Goal: Check status

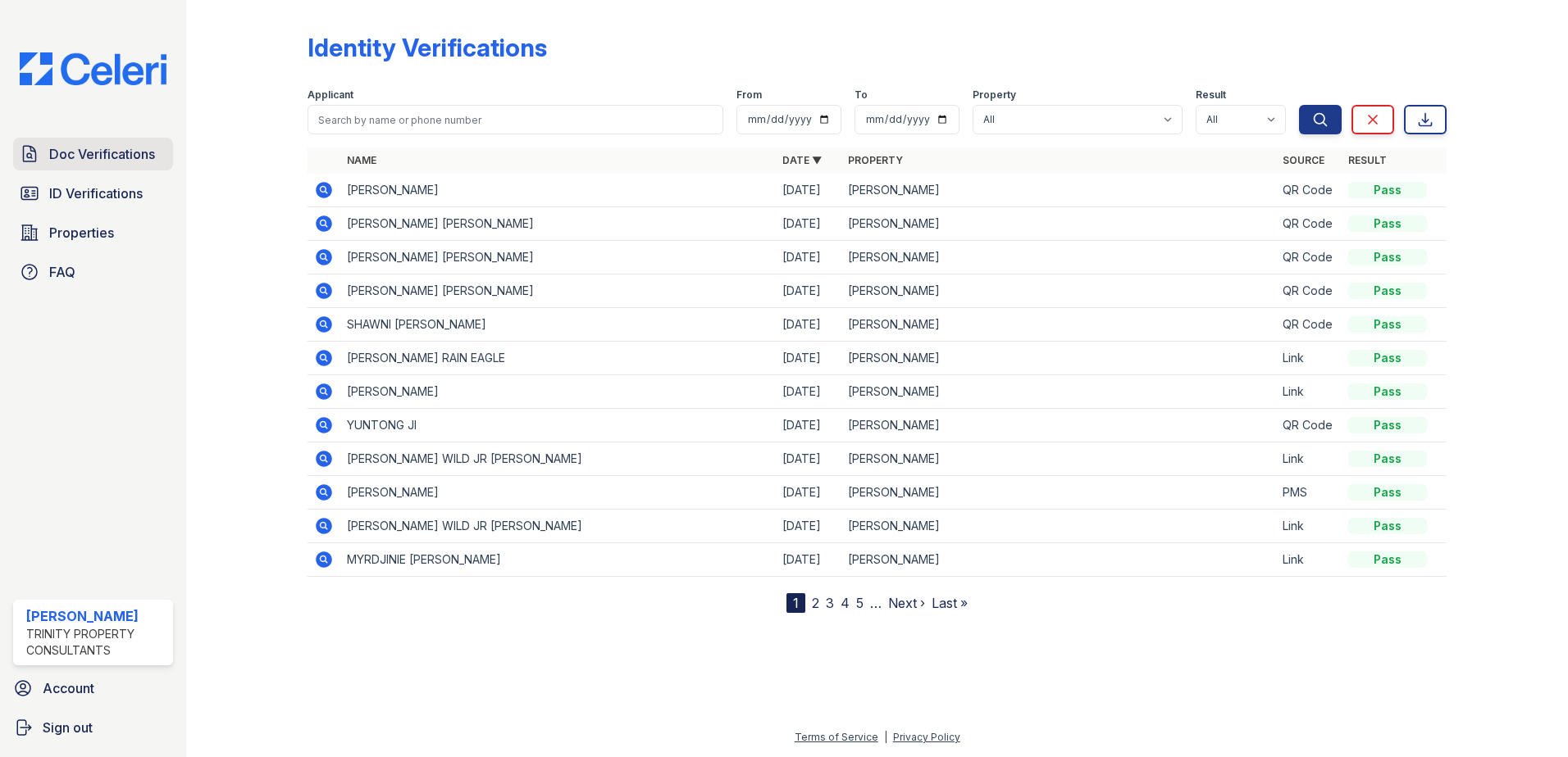
click at [136, 155] on span "Doc Verifications" at bounding box center [101, 155] width 106 height 20
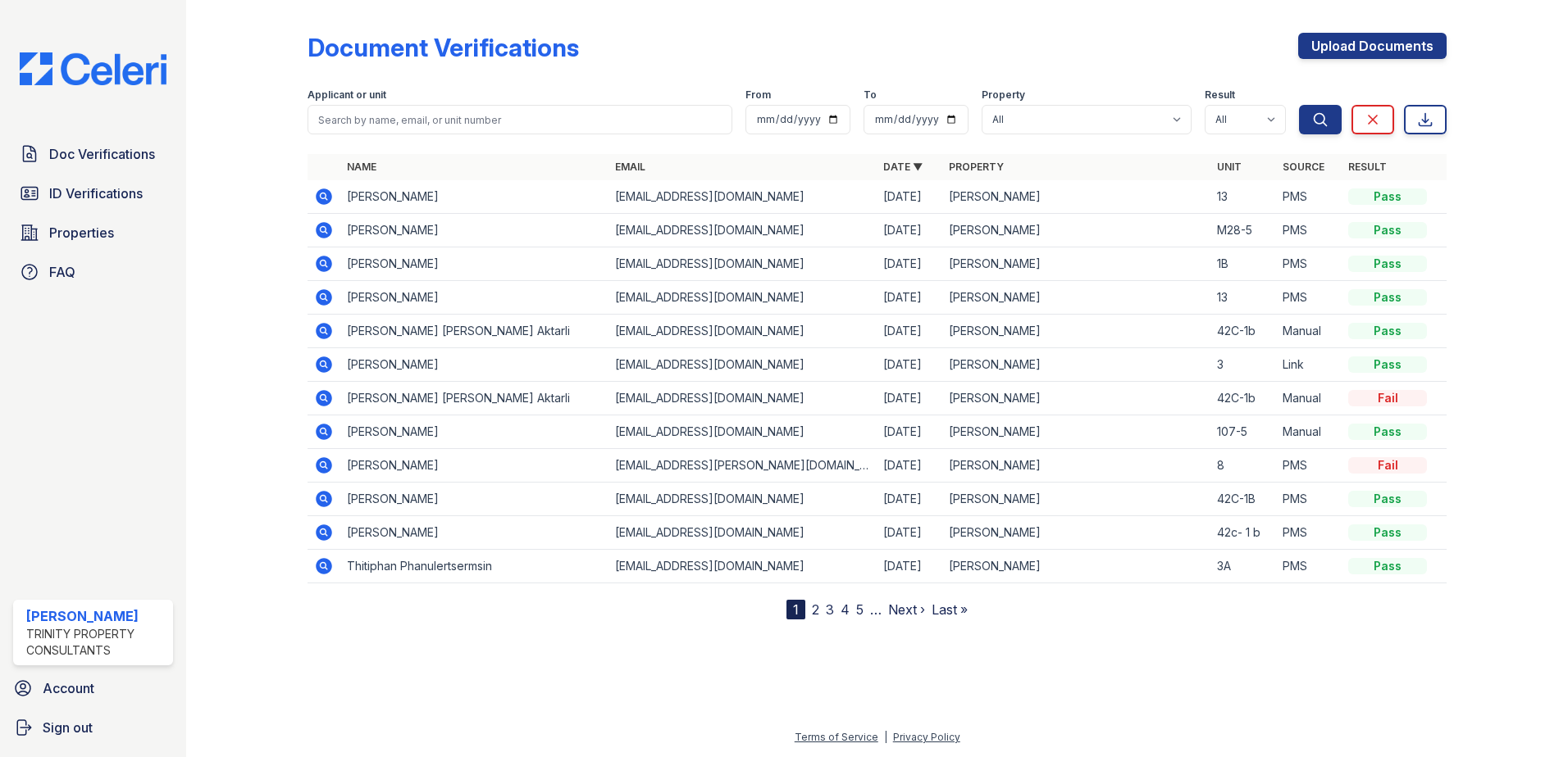
click at [323, 366] on icon at bounding box center [324, 365] width 20 height 20
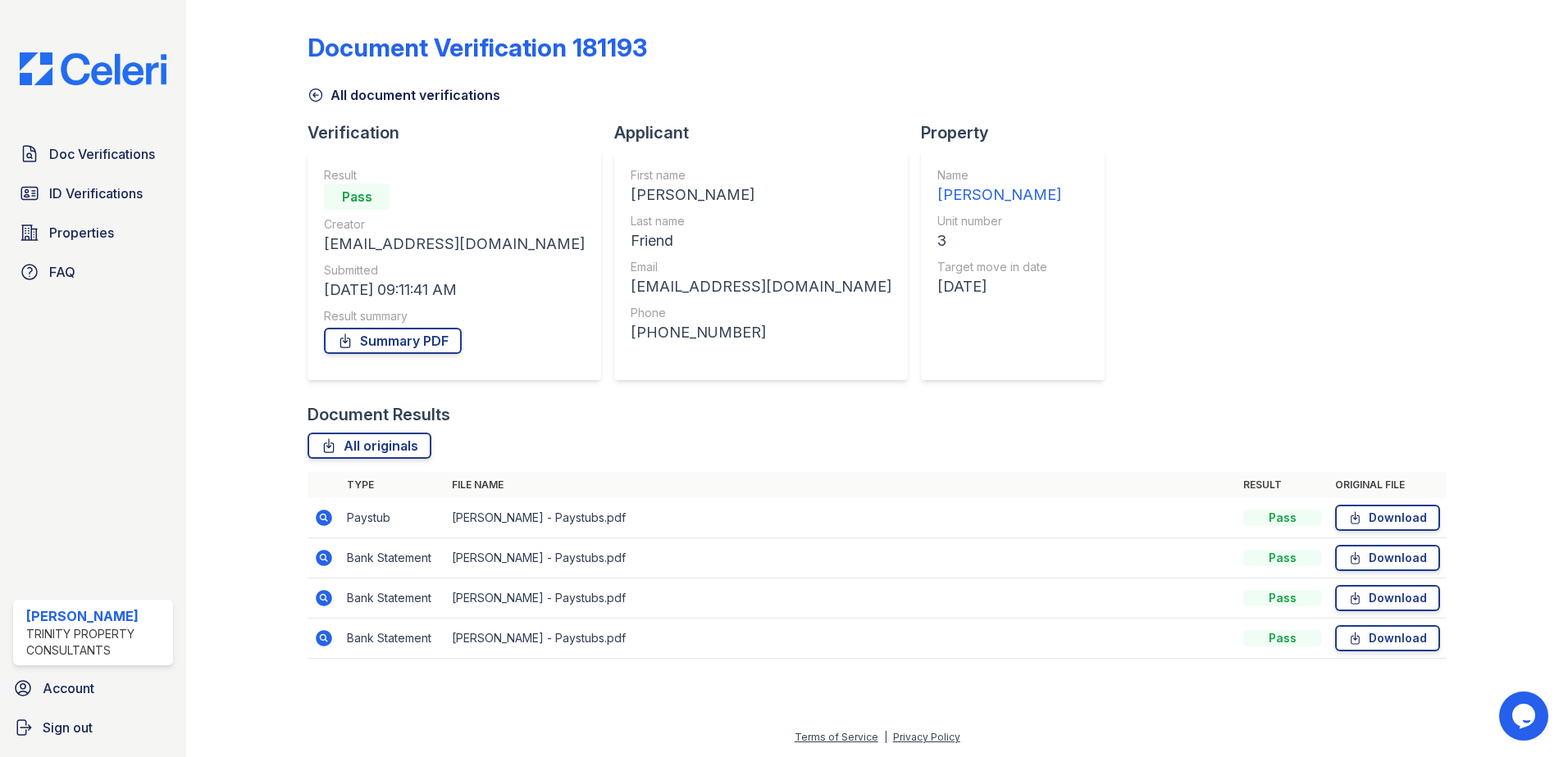
click at [318, 514] on icon at bounding box center [324, 518] width 17 height 17
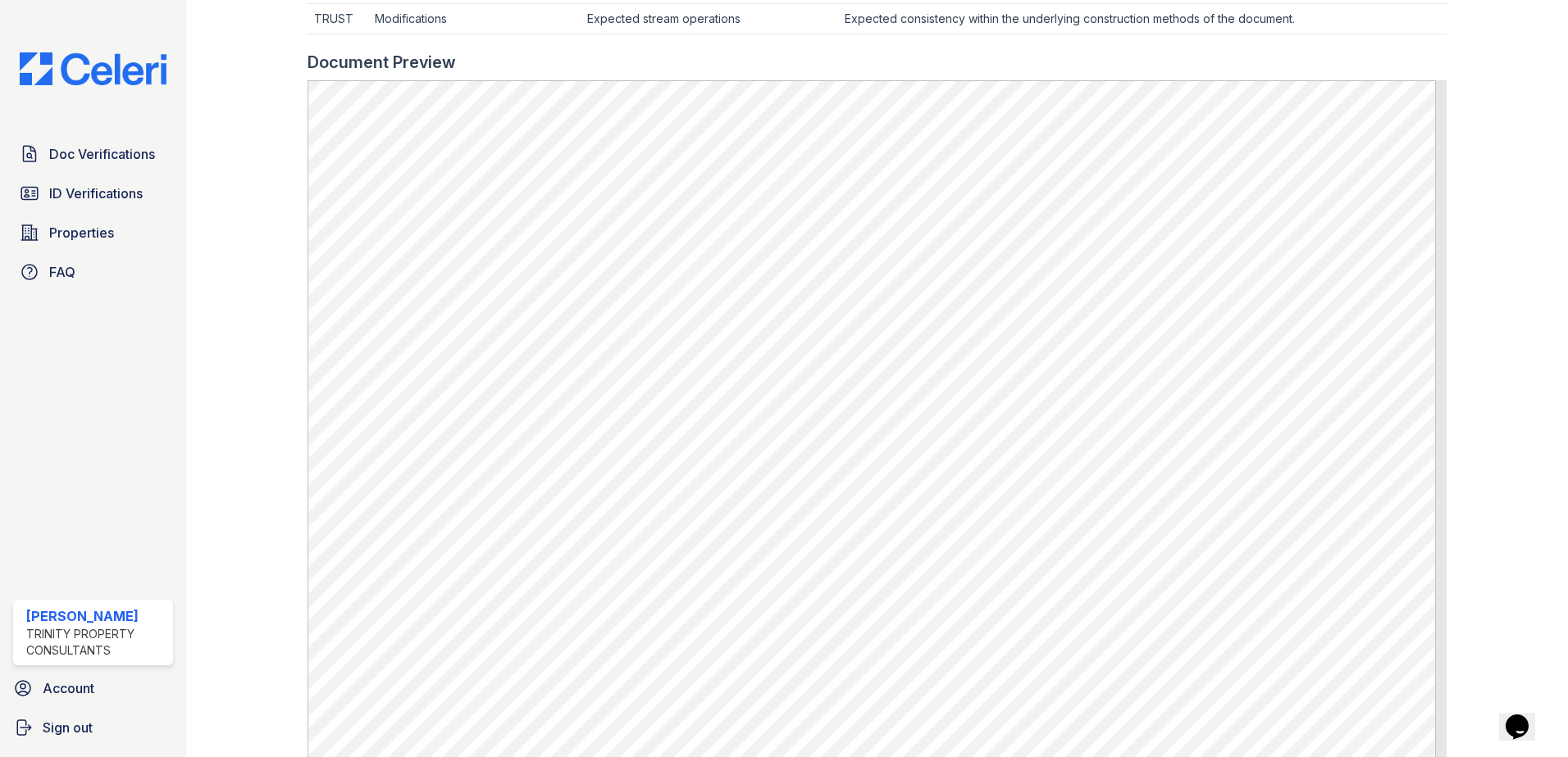
scroll to position [656, 0]
